Goal: Transaction & Acquisition: Purchase product/service

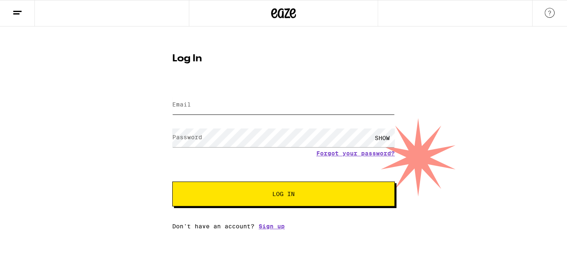
type input "[EMAIL_ADDRESS][DOMAIN_NAME]"
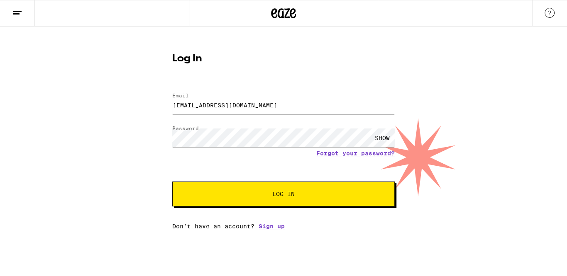
click at [277, 195] on span "Log In" at bounding box center [283, 194] width 22 height 6
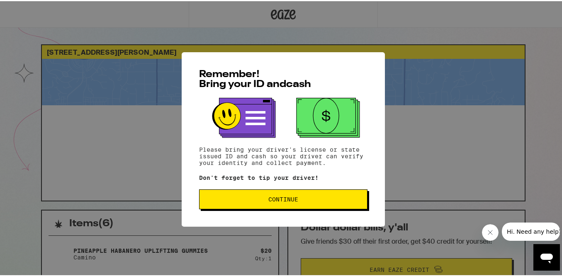
click at [290, 201] on span "Continue" at bounding box center [283, 198] width 30 height 6
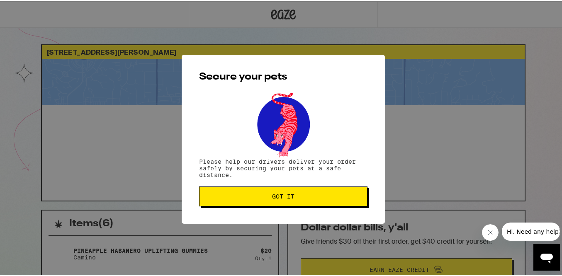
click at [285, 193] on span "Got it" at bounding box center [283, 196] width 22 height 6
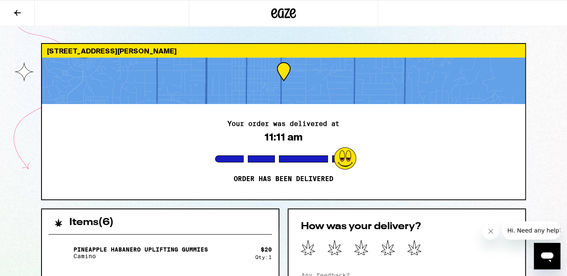
click at [17, 11] on icon at bounding box center [17, 13] width 7 height 6
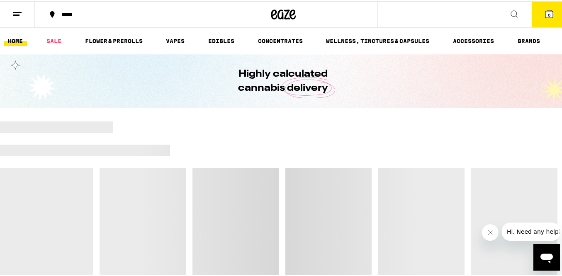
click at [17, 11] on line at bounding box center [17, 11] width 8 height 0
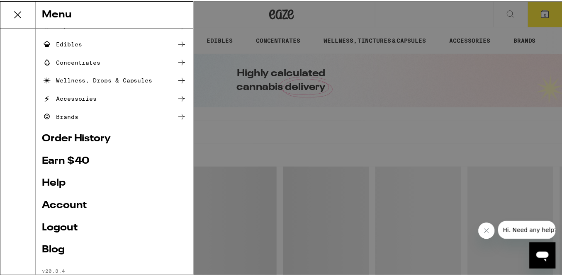
scroll to position [104, 0]
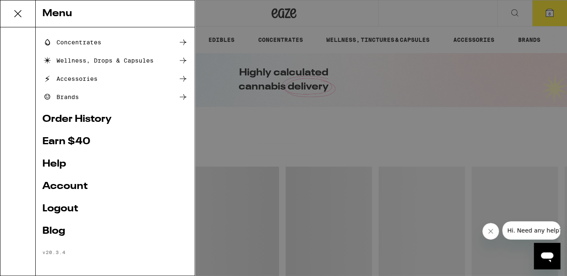
click at [61, 210] on link "Logout" at bounding box center [115, 209] width 146 height 10
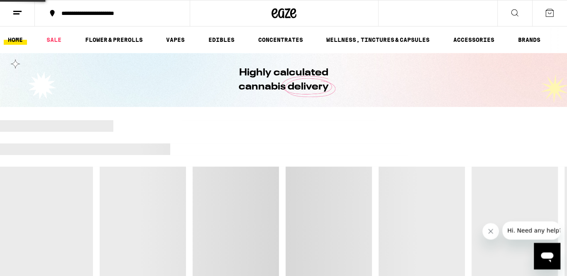
scroll to position [48, 0]
